Goal: Transaction & Acquisition: Purchase product/service

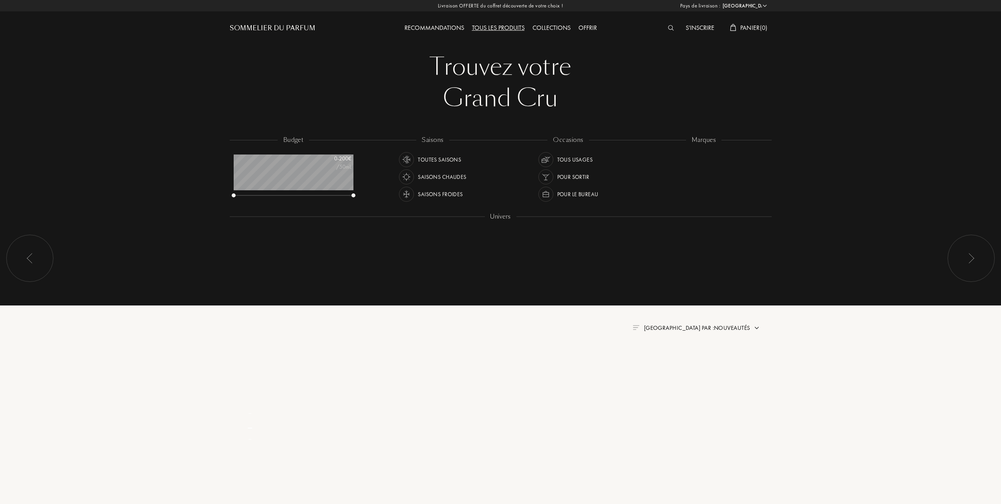
select select "FR"
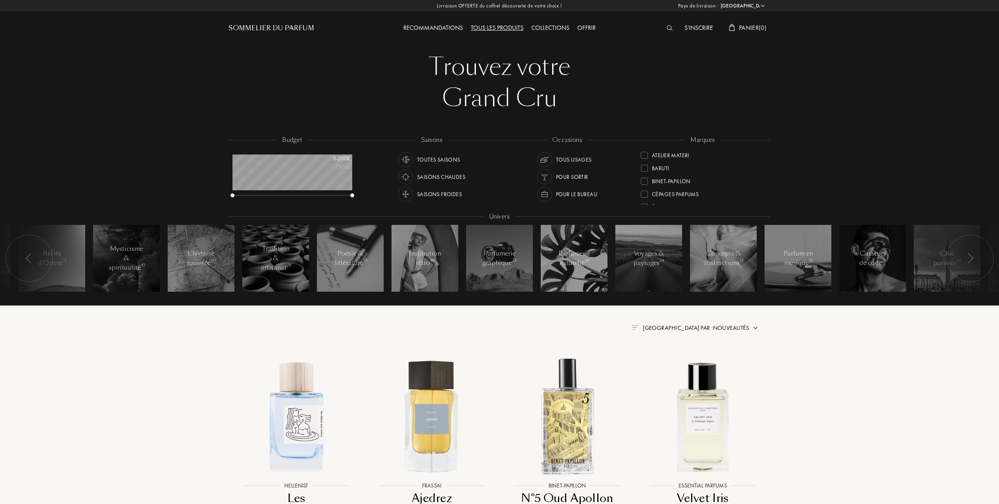
scroll to position [52, 0]
click at [645, 194] on div at bounding box center [644, 194] width 7 height 7
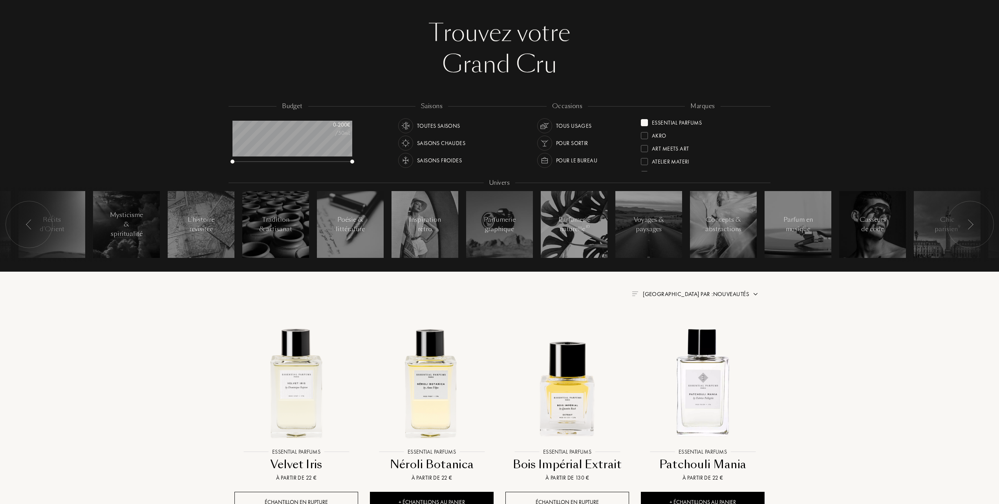
scroll to position [52, 0]
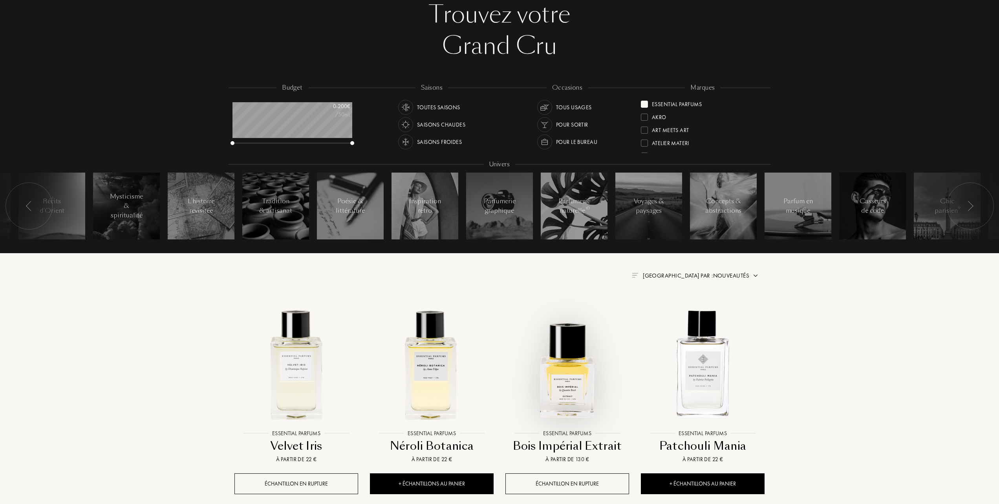
click at [567, 379] on img at bounding box center [567, 363] width 122 height 122
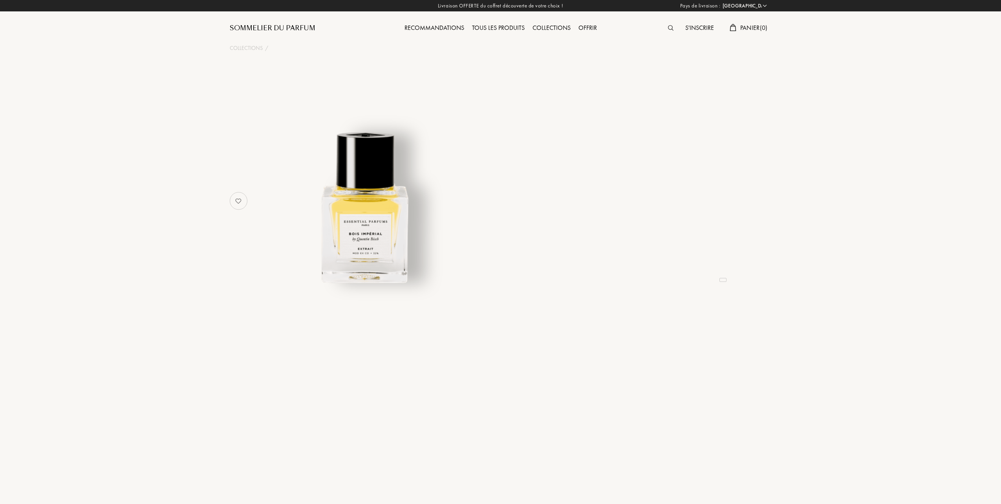
select select "FR"
